Goal: Task Accomplishment & Management: Use online tool/utility

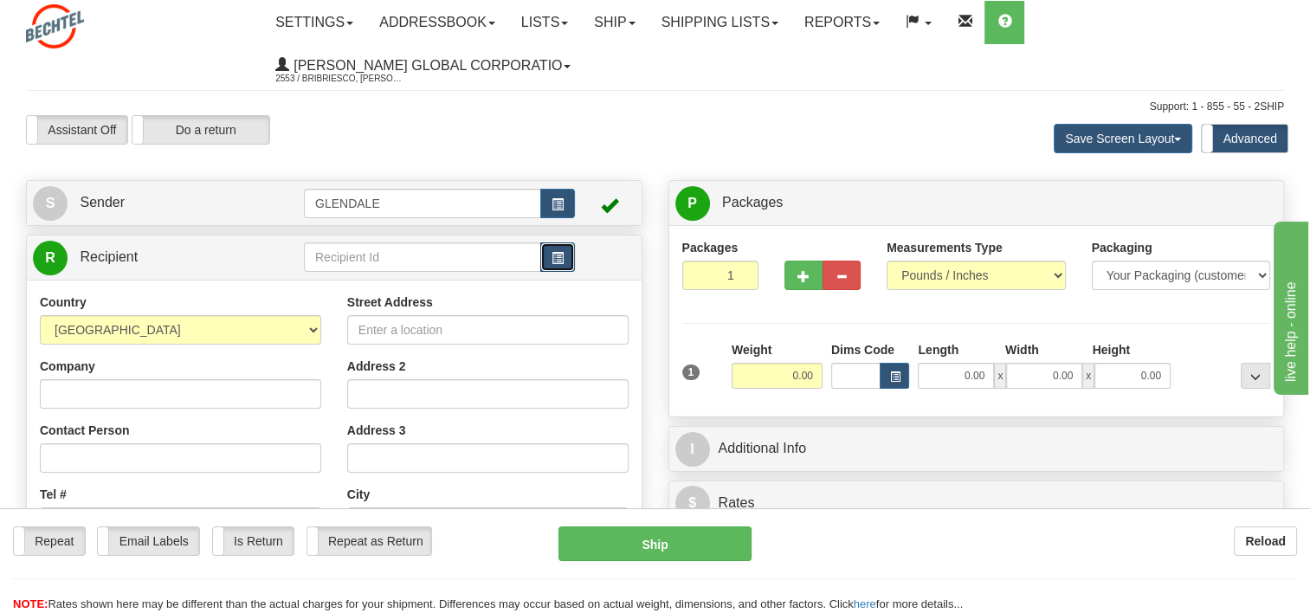
click at [559, 261] on span "button" at bounding box center [558, 258] width 12 height 11
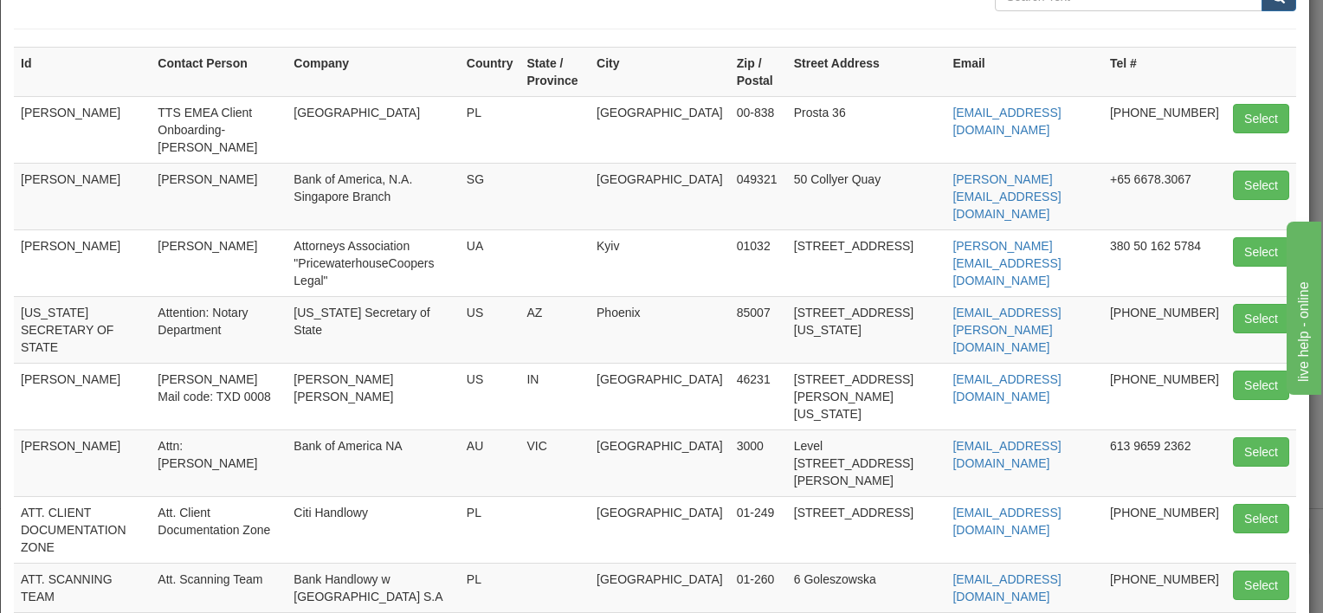
scroll to position [340, 0]
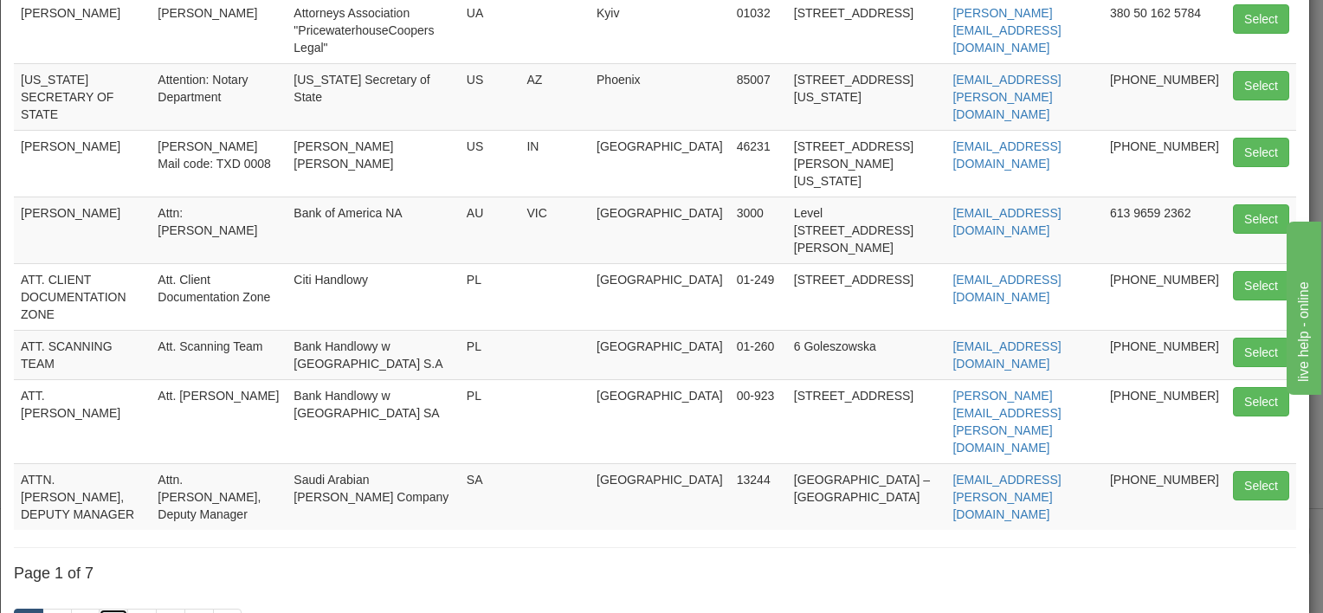
click at [120, 609] on link "4" at bounding box center [113, 623] width 29 height 29
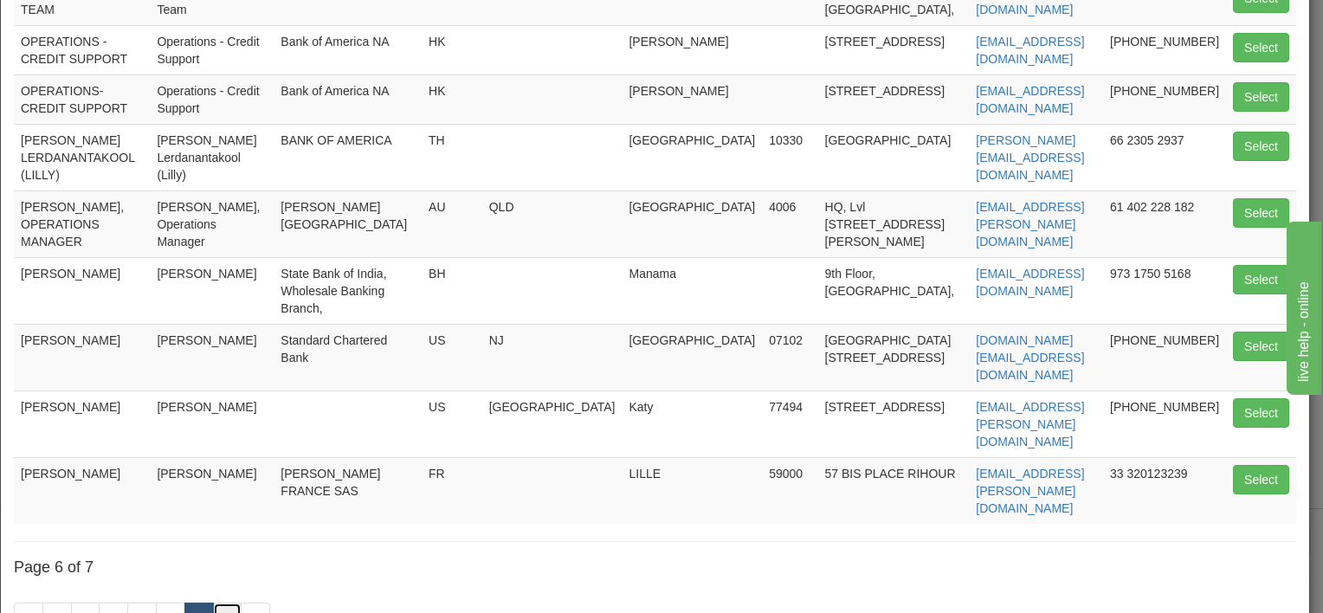
click at [221, 603] on link "7" at bounding box center [227, 617] width 29 height 29
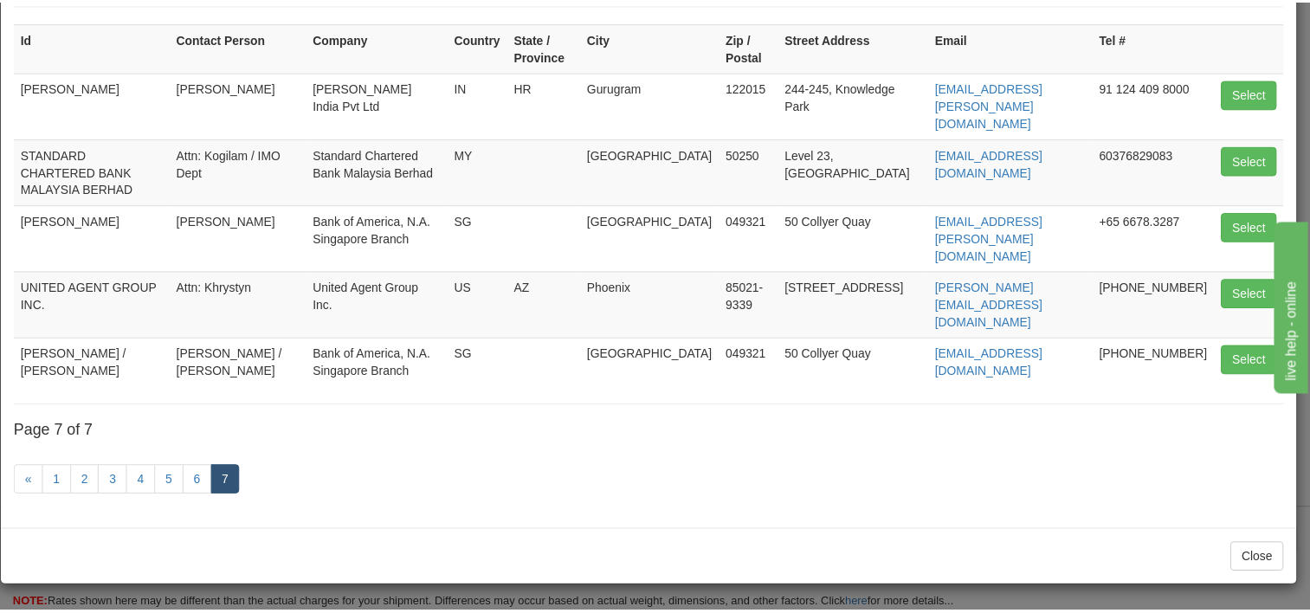
scroll to position [60, 0]
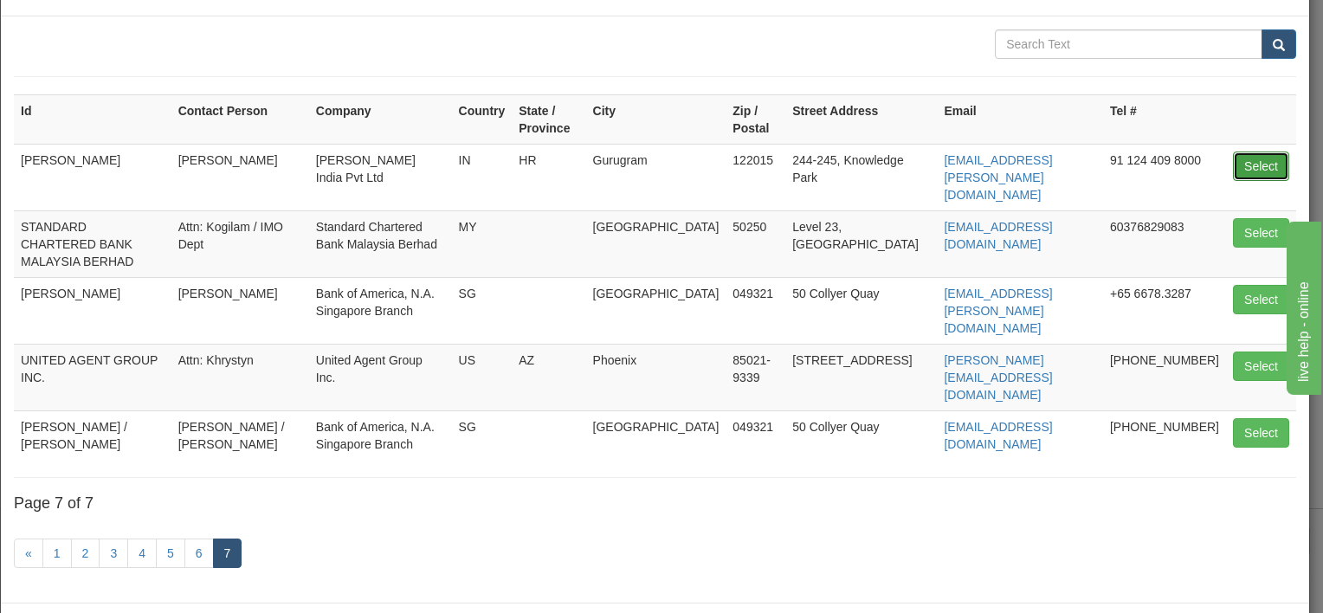
click at [1257, 161] on button "Select" at bounding box center [1261, 166] width 56 height 29
type input "[PERSON_NAME]"
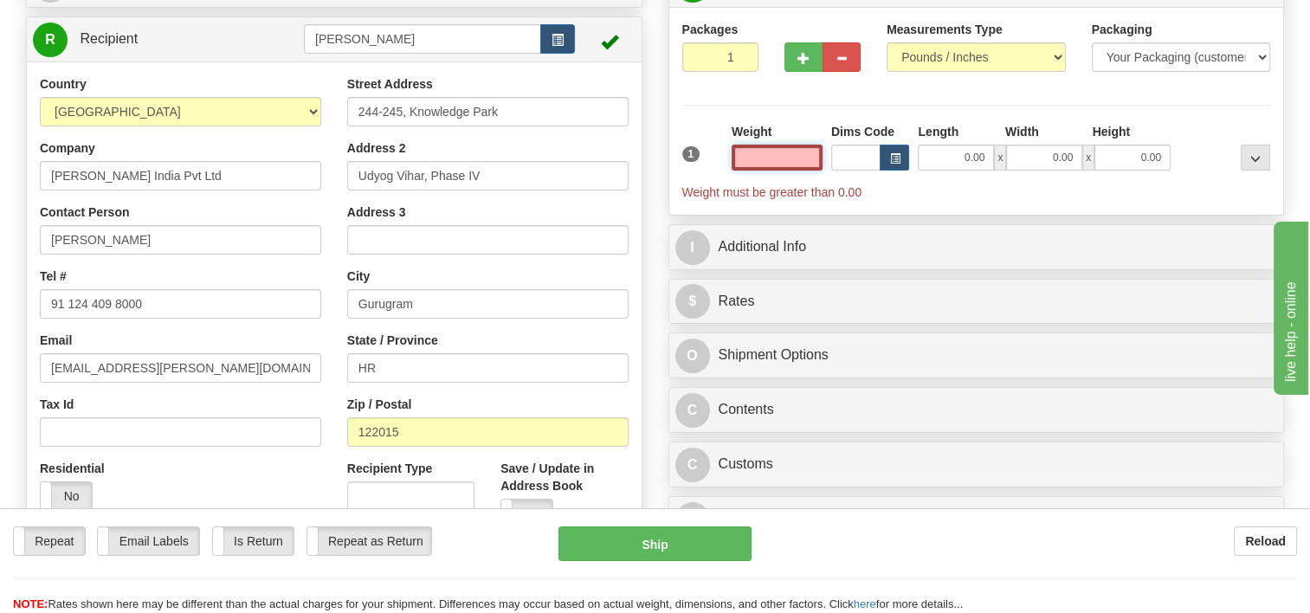
scroll to position [260, 0]
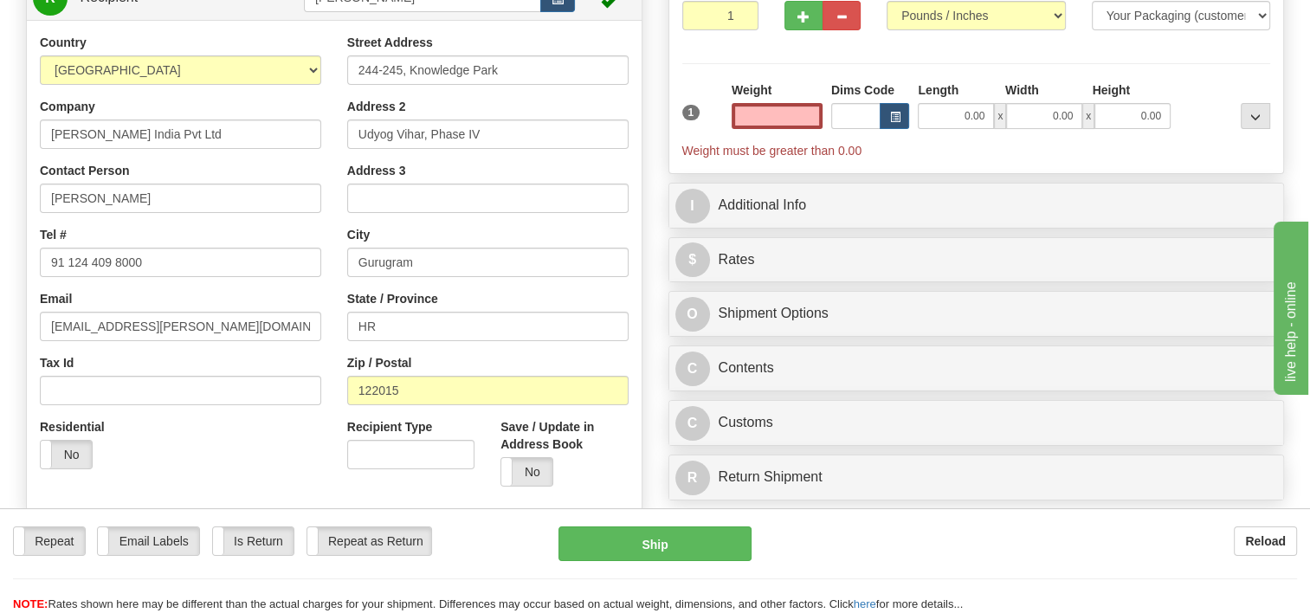
type input "0.00"
